Goal: Task Accomplishment & Management: Manage account settings

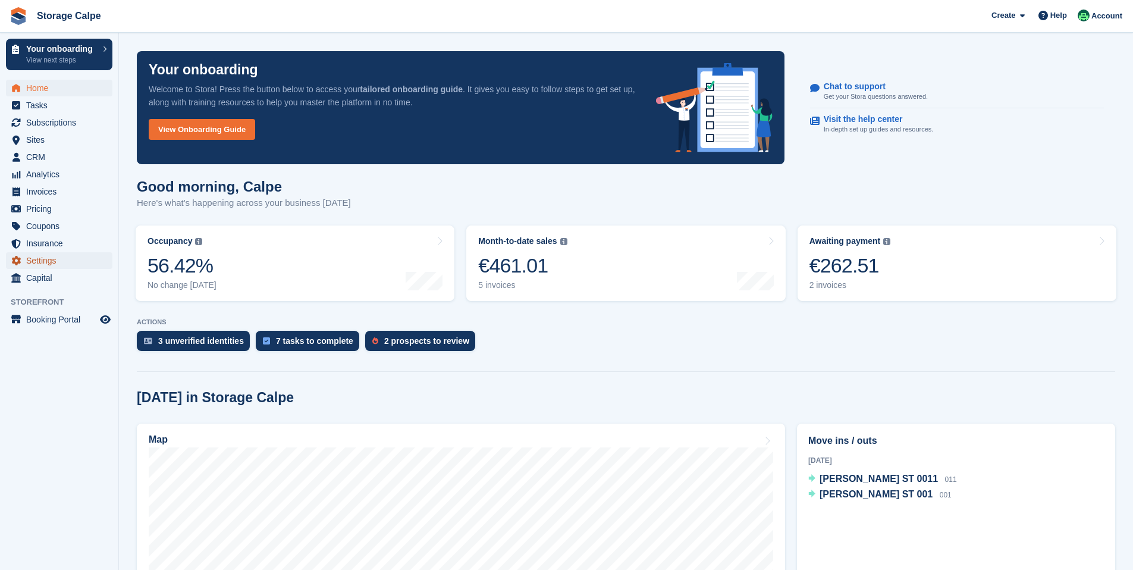
click at [62, 259] on span "Settings" at bounding box center [61, 260] width 71 height 17
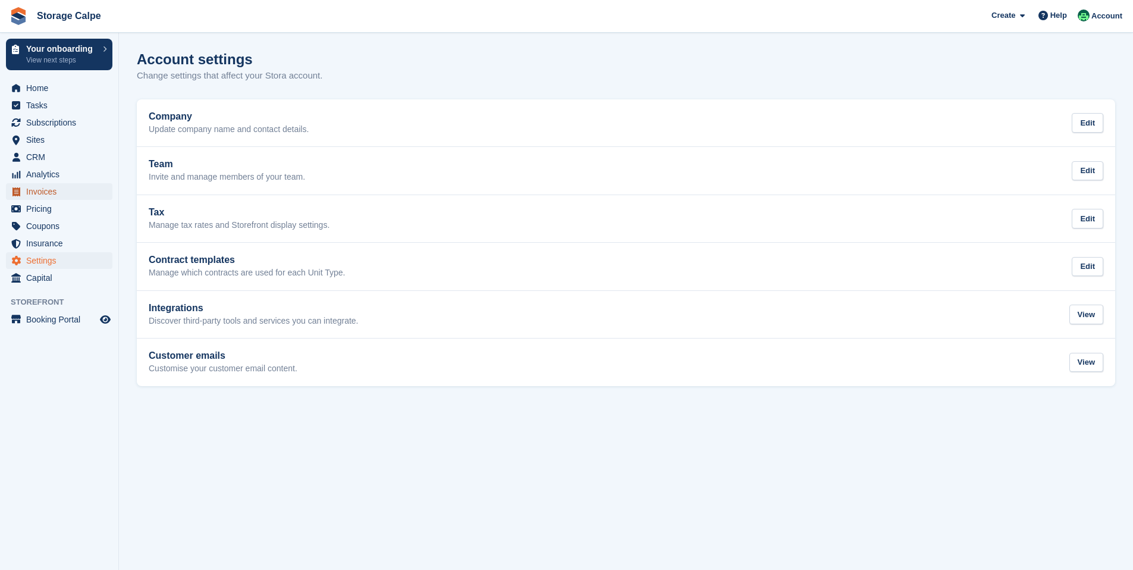
click at [74, 190] on span "Invoices" at bounding box center [61, 191] width 71 height 17
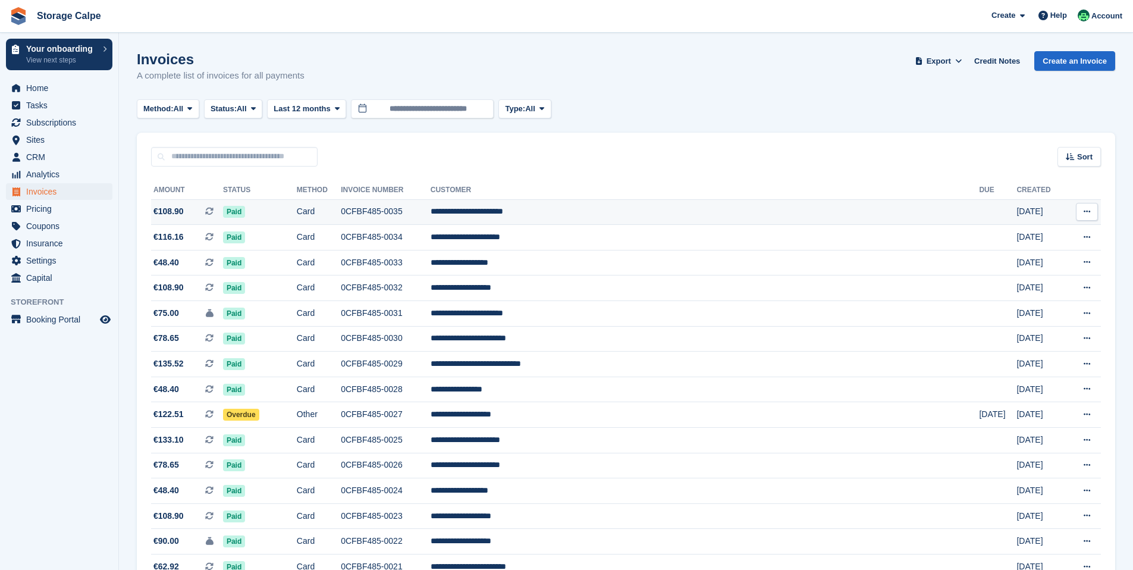
click at [297, 217] on td "Paid" at bounding box center [260, 212] width 74 height 26
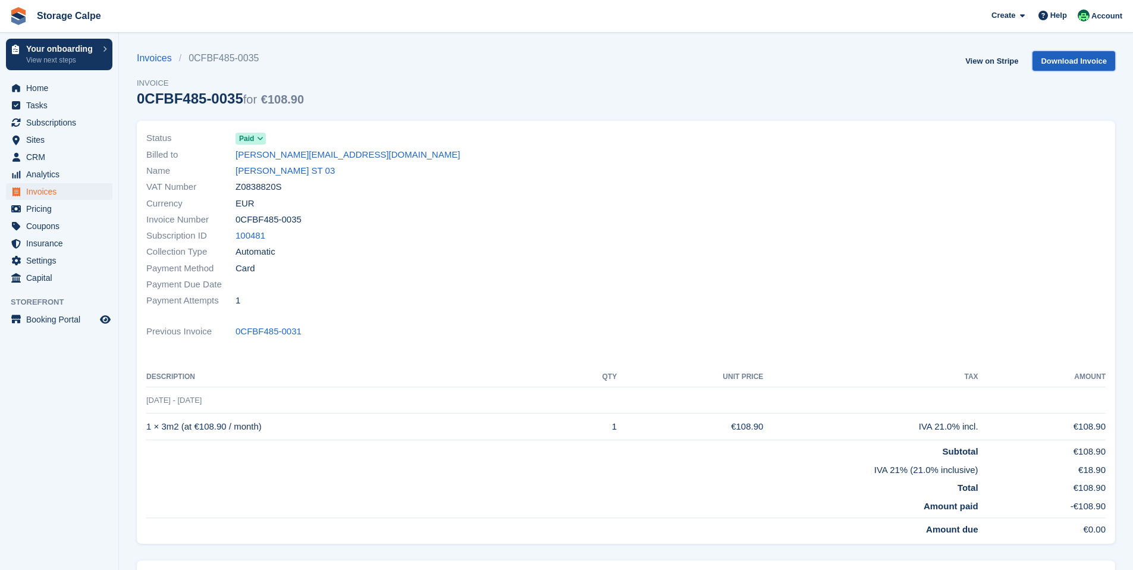
click at [1063, 63] on link "Download Invoice" at bounding box center [1073, 61] width 83 height 20
click at [1002, 62] on link "View on Stripe" at bounding box center [991, 61] width 62 height 20
click at [1102, 17] on span "Account" at bounding box center [1106, 16] width 31 height 12
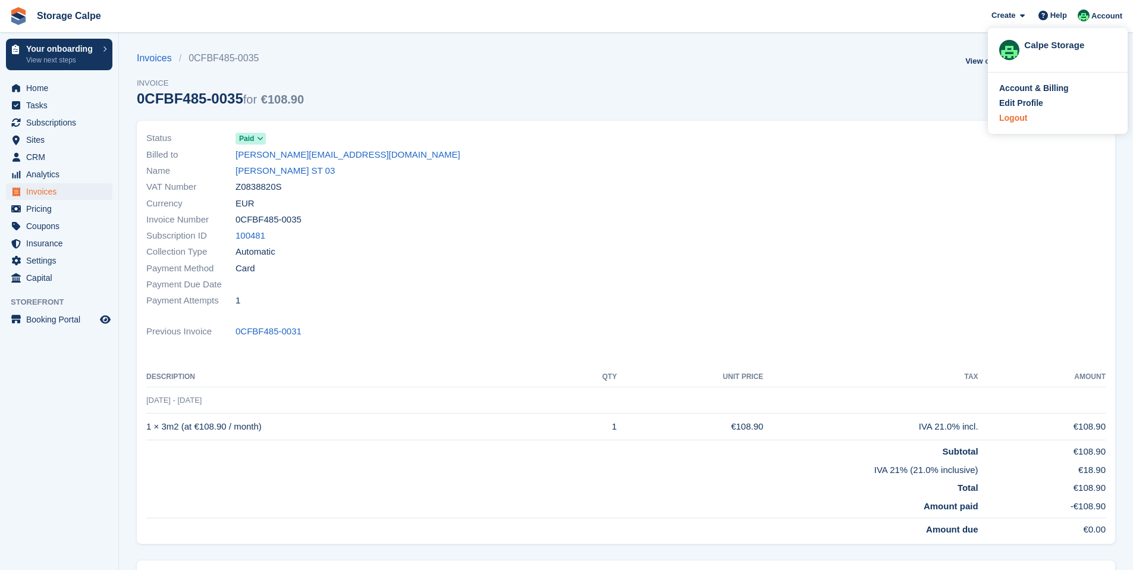
click at [1030, 118] on div "Logout" at bounding box center [1057, 118] width 117 height 12
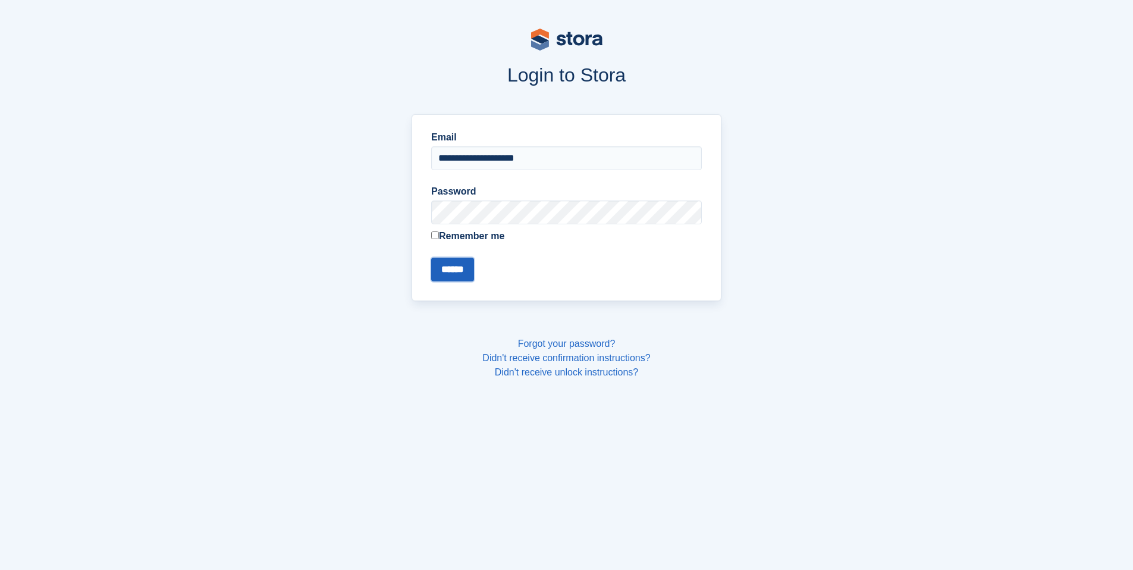
click at [464, 262] on input "******" at bounding box center [452, 269] width 43 height 24
